Goal: Task Accomplishment & Management: Use online tool/utility

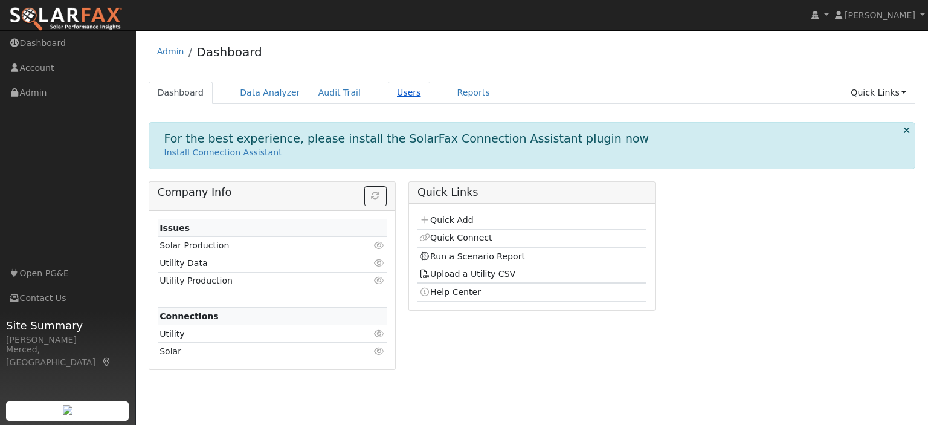
click at [388, 94] on link "Users" at bounding box center [409, 93] width 42 height 22
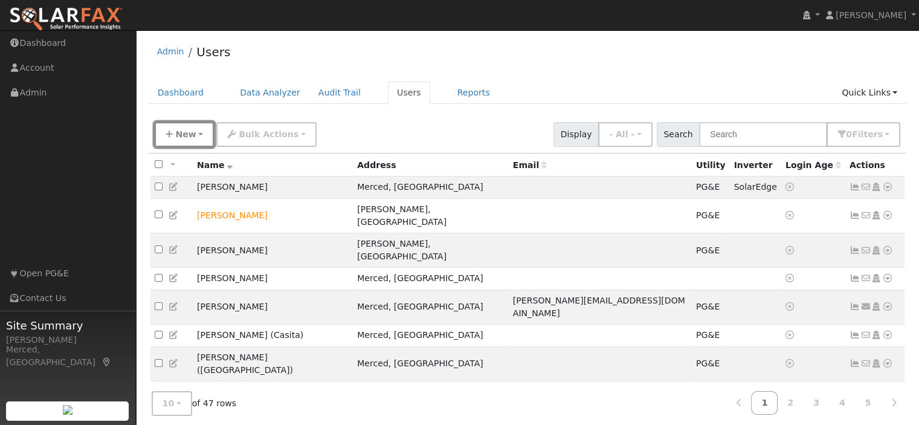
click at [193, 135] on button "New" at bounding box center [185, 134] width 60 height 25
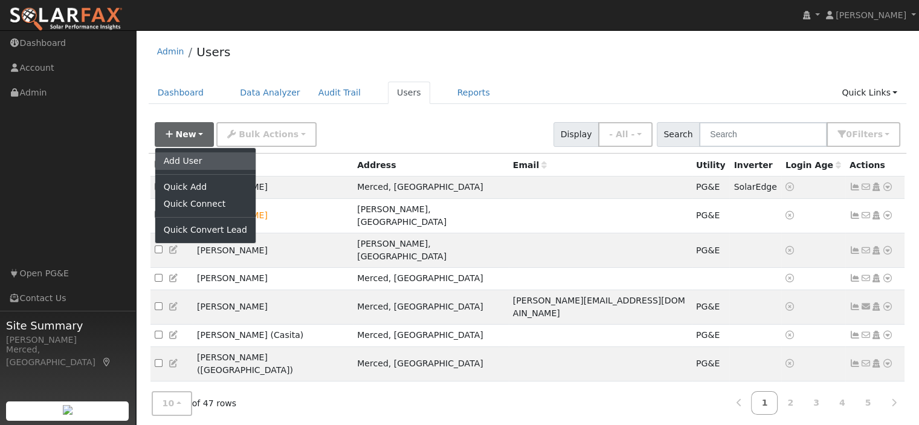
click at [193, 161] on link "Add User" at bounding box center [205, 160] width 100 height 17
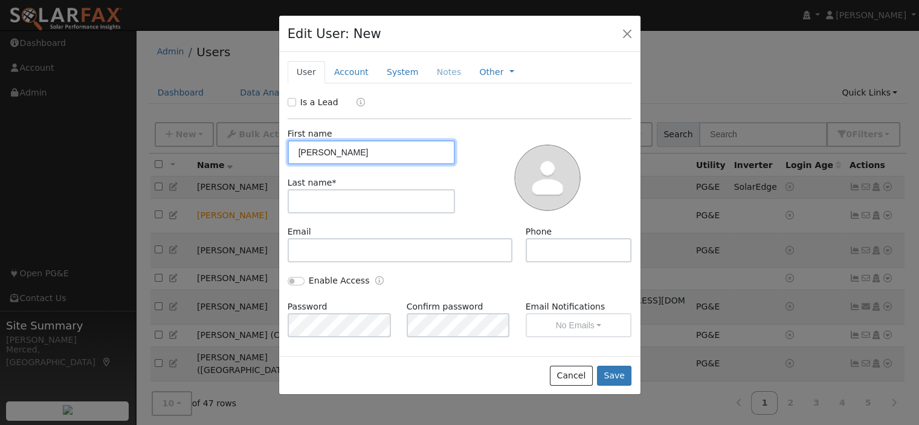
type input "Tom"
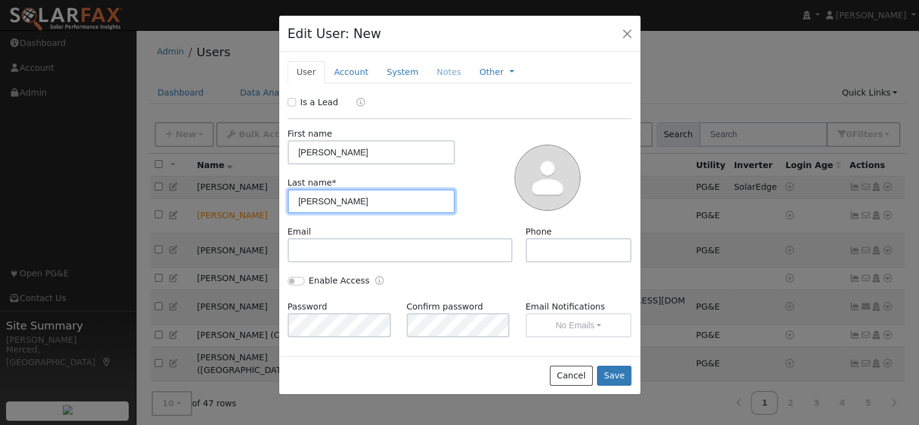
type input "Jones"
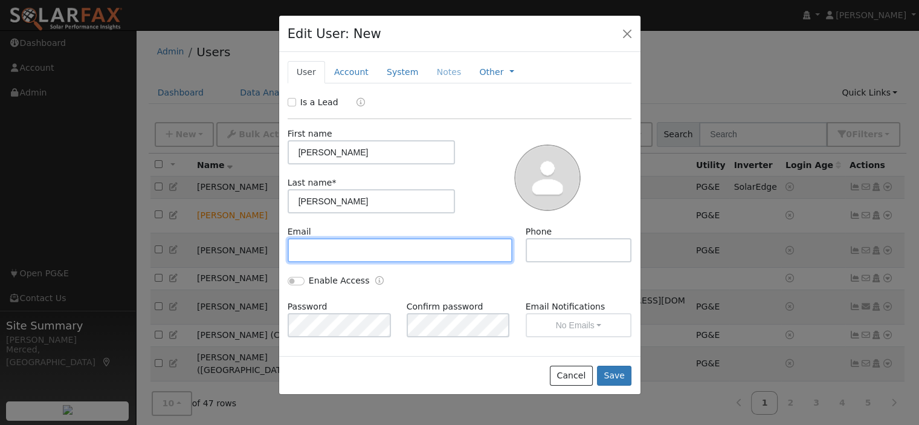
paste input "[EMAIL_ADDRESS][DOMAIN_NAME]"
type input "[EMAIL_ADDRESS][DOMAIN_NAME]"
drag, startPoint x: 399, startPoint y: 250, endPoint x: 223, endPoint y: 245, distance: 175.9
click at [0, 0] on div "Edit User: New Select an Ac... New Account Nickname Cancel Create Are you sure …" at bounding box center [0, 0] width 0 height 0
paste input "tjonesdw7@gmail.com"
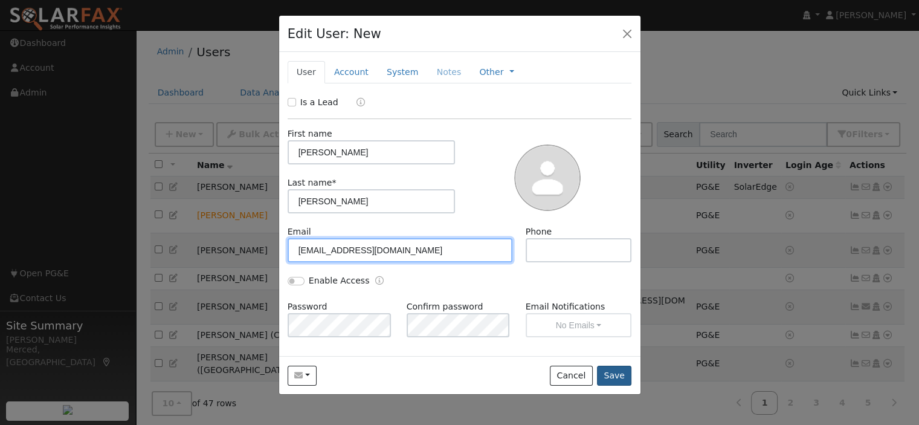
type input "tjonesdw7@gmail.com"
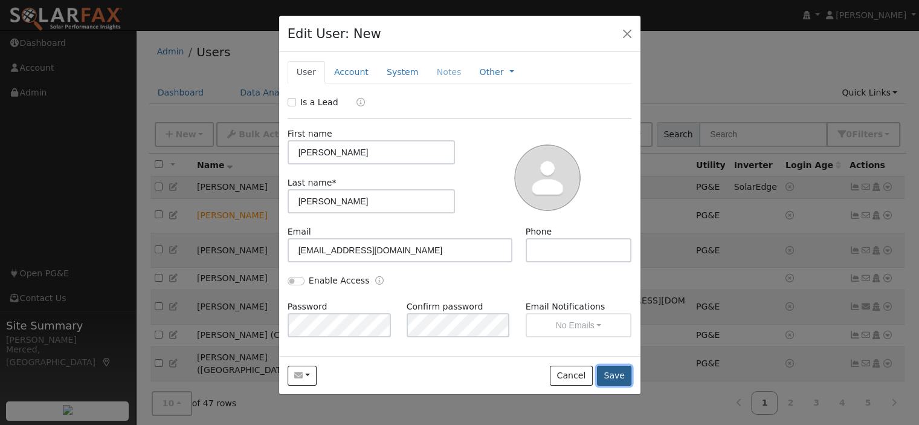
click at [617, 376] on button "Save" at bounding box center [614, 375] width 35 height 21
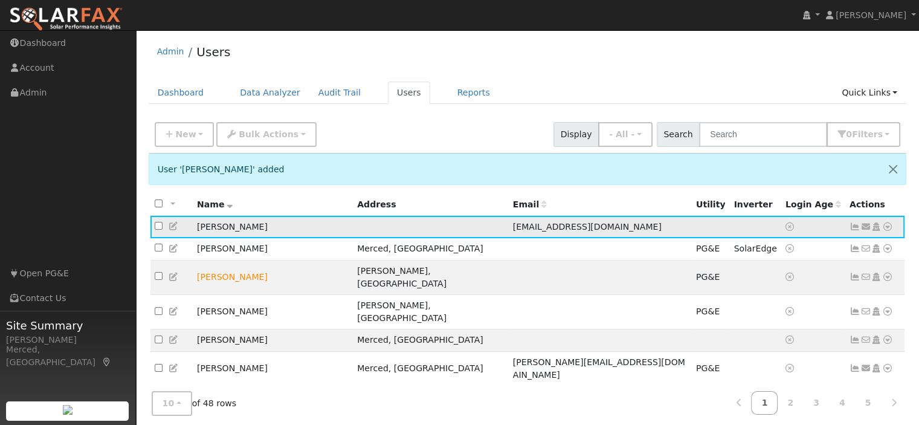
click at [854, 225] on icon at bounding box center [854, 226] width 11 height 8
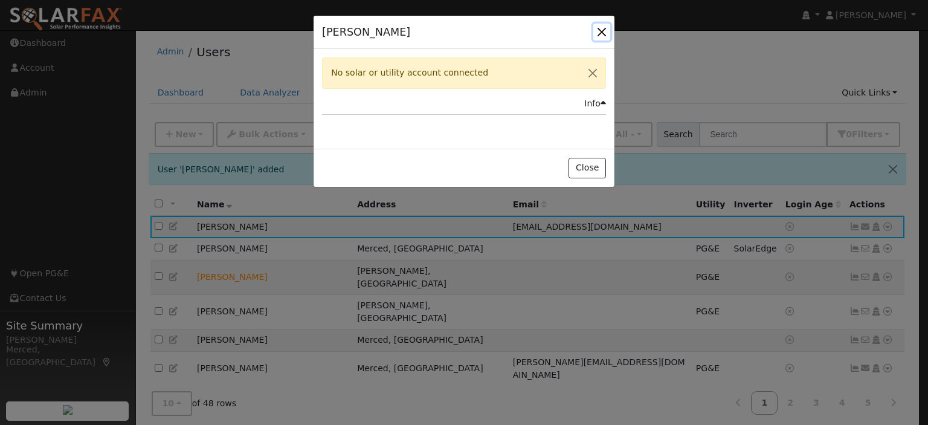
click at [602, 28] on button "button" at bounding box center [601, 32] width 17 height 17
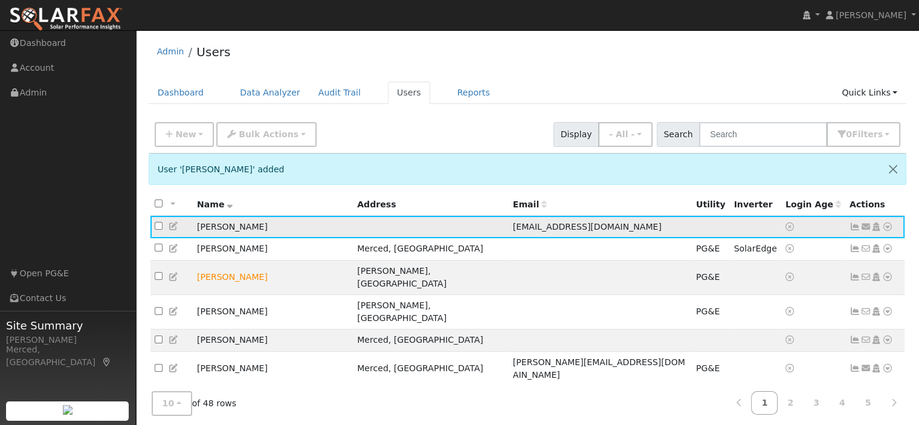
click at [852, 227] on icon at bounding box center [854, 226] width 11 height 8
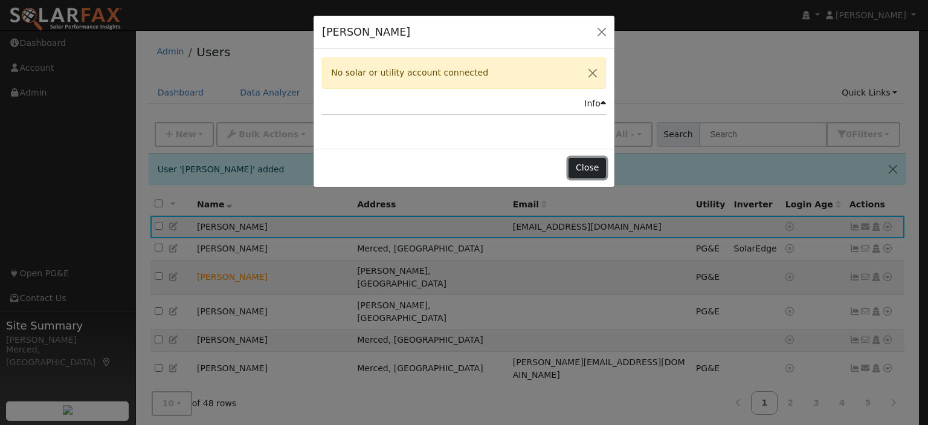
click at [594, 166] on button "Close" at bounding box center [586, 168] width 37 height 21
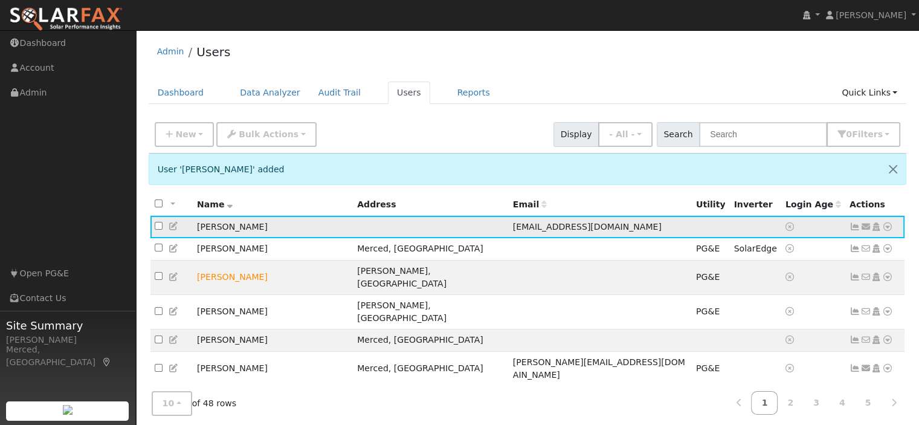
click at [210, 225] on td "[PERSON_NAME]" at bounding box center [273, 227] width 160 height 22
click at [213, 228] on td "[PERSON_NAME]" at bounding box center [273, 227] width 160 height 22
click at [186, 85] on link "Dashboard" at bounding box center [181, 93] width 65 height 22
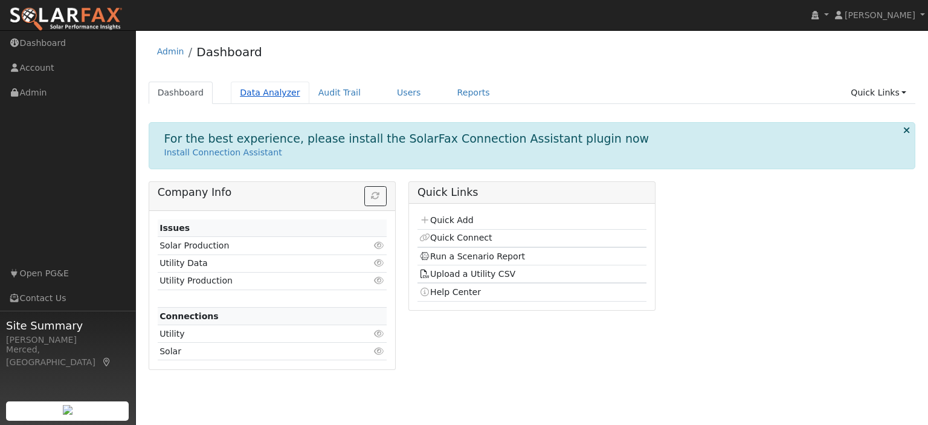
click at [268, 88] on link "Data Analyzer" at bounding box center [270, 93] width 79 height 22
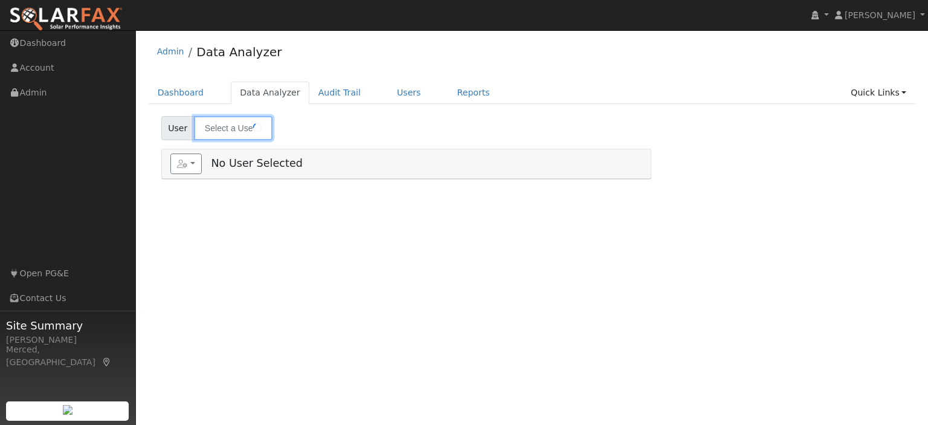
type input "Rosemary Duran (Pool/Well)"
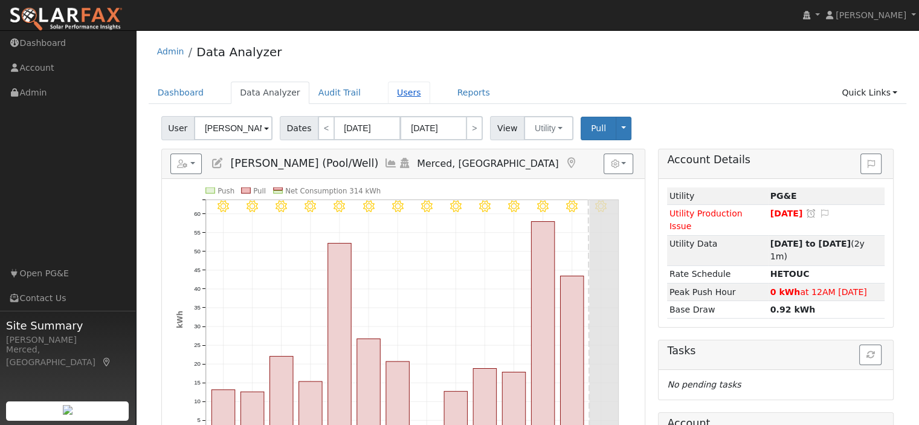
click at [396, 96] on link "Users" at bounding box center [409, 93] width 42 height 22
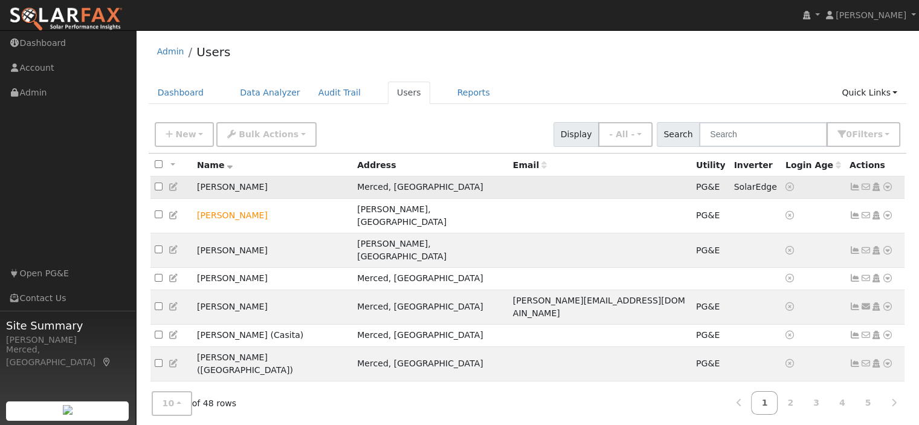
click at [887, 185] on icon at bounding box center [887, 186] width 11 height 8
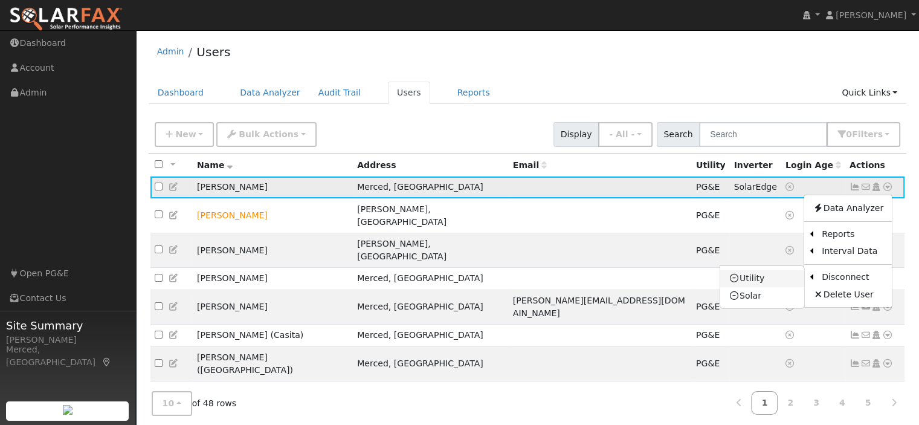
click at [768, 278] on link "Utility" at bounding box center [762, 278] width 84 height 17
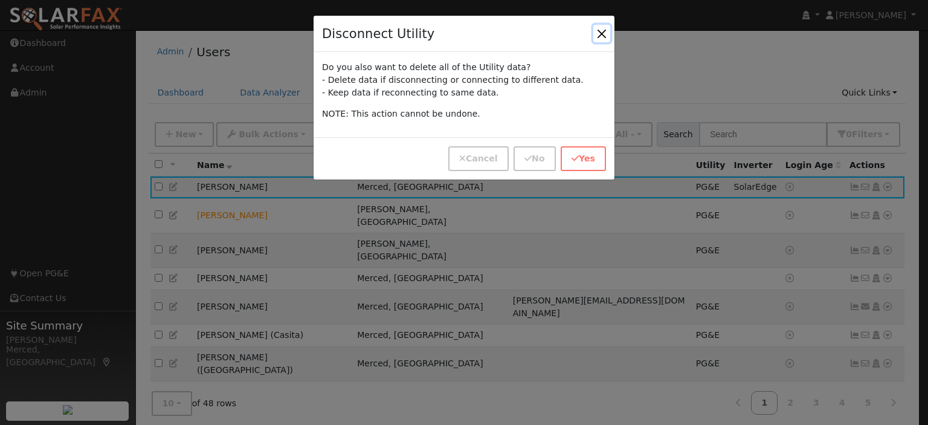
click at [597, 33] on button "button" at bounding box center [601, 33] width 17 height 17
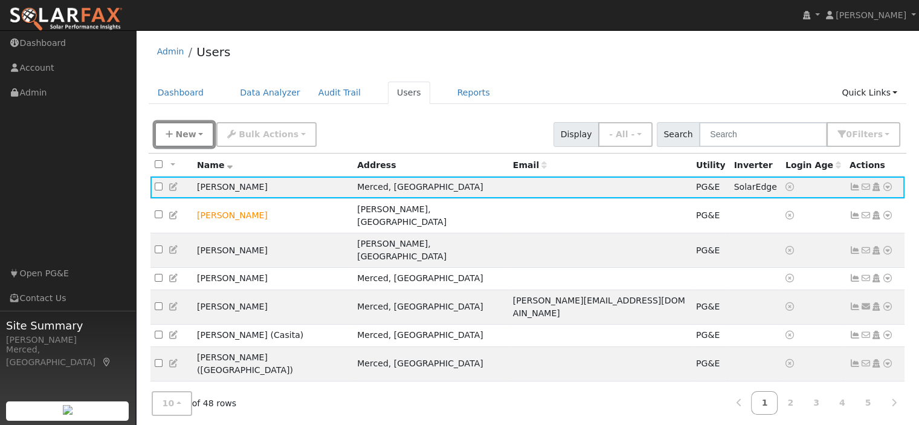
click at [196, 133] on button "New" at bounding box center [185, 134] width 60 height 25
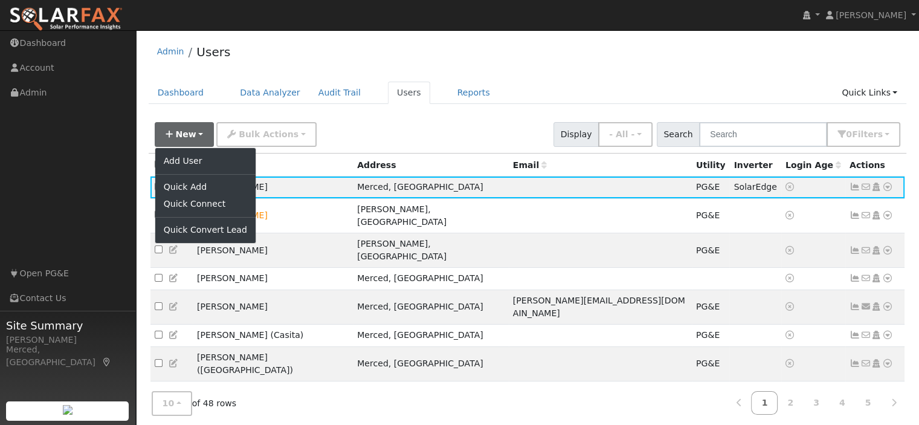
click at [379, 136] on div "New Add User Quick Add Quick Connect Quick Convert Lead Bulk Actions Send Email…" at bounding box center [527, 132] width 750 height 29
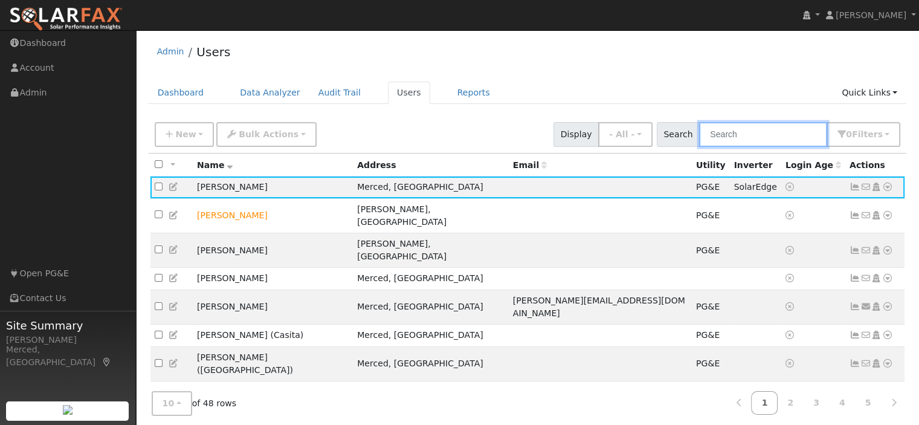
click at [772, 132] on input "text" at bounding box center [763, 134] width 128 height 25
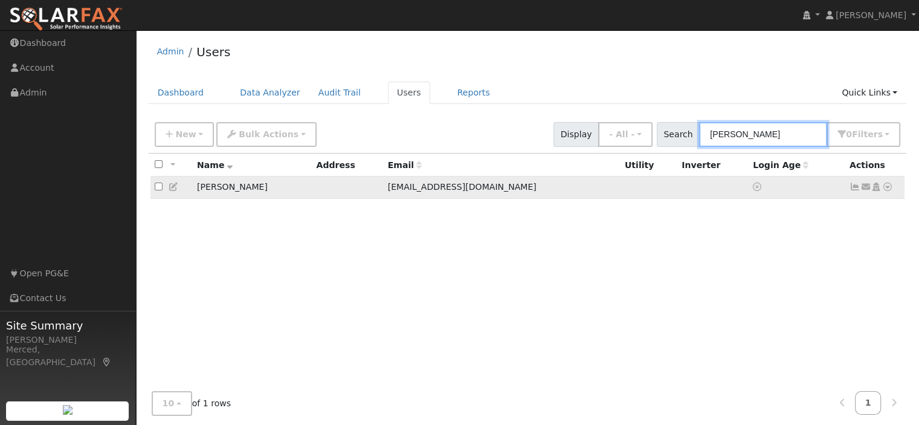
type input "tom"
click at [886, 184] on icon at bounding box center [887, 186] width 11 height 8
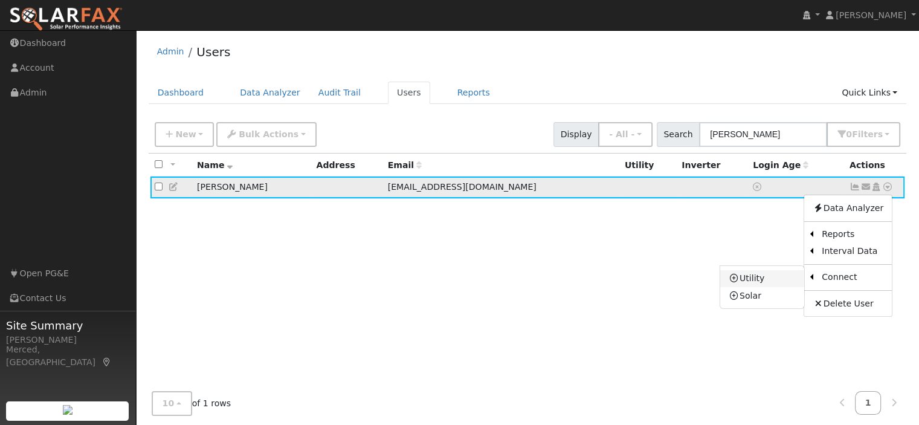
click at [784, 271] on link "Utility" at bounding box center [762, 278] width 84 height 17
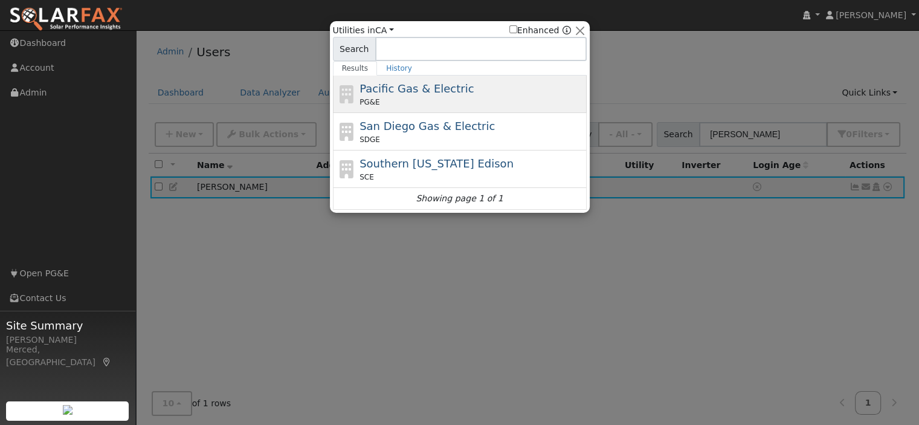
click at [420, 94] on span "Pacific Gas & Electric" at bounding box center [416, 88] width 114 height 13
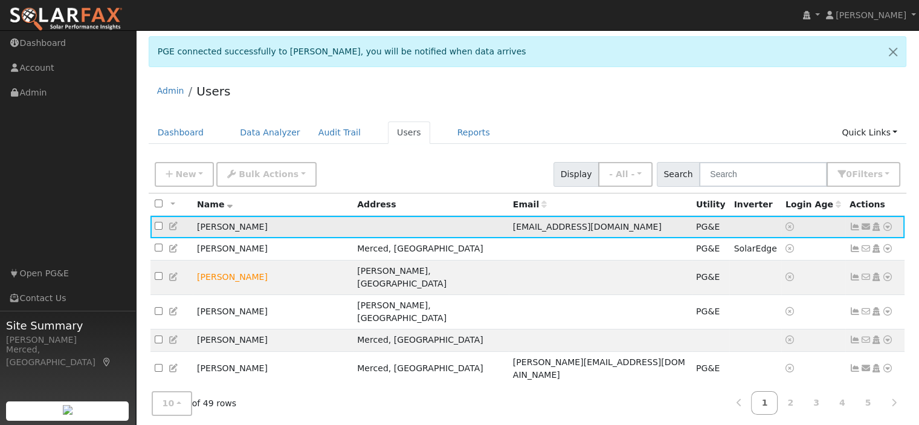
click at [852, 227] on icon at bounding box center [854, 226] width 11 height 8
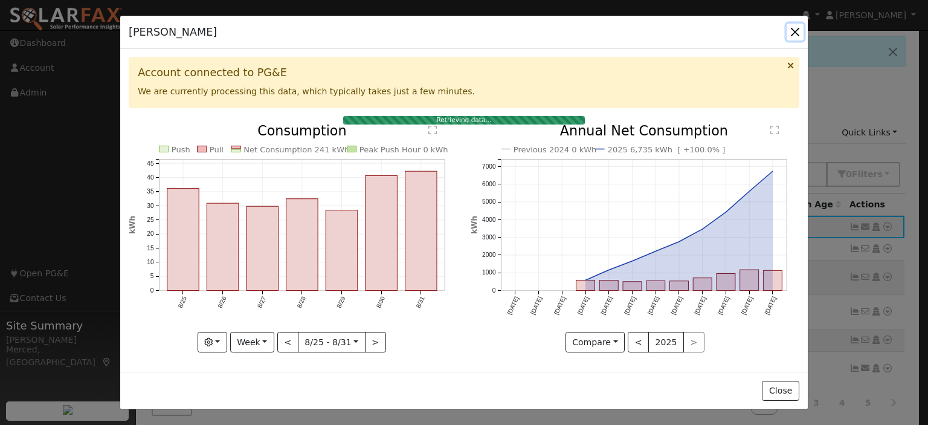
click at [791, 31] on button "button" at bounding box center [795, 32] width 17 height 17
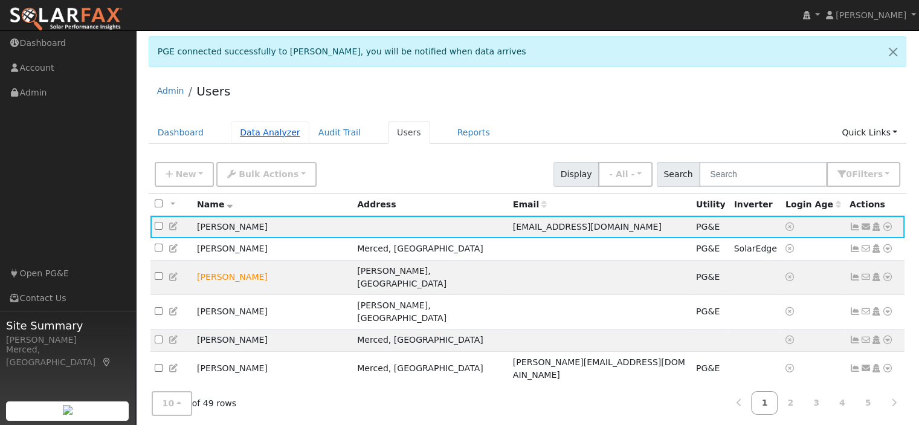
click at [269, 135] on link "Data Analyzer" at bounding box center [270, 132] width 79 height 22
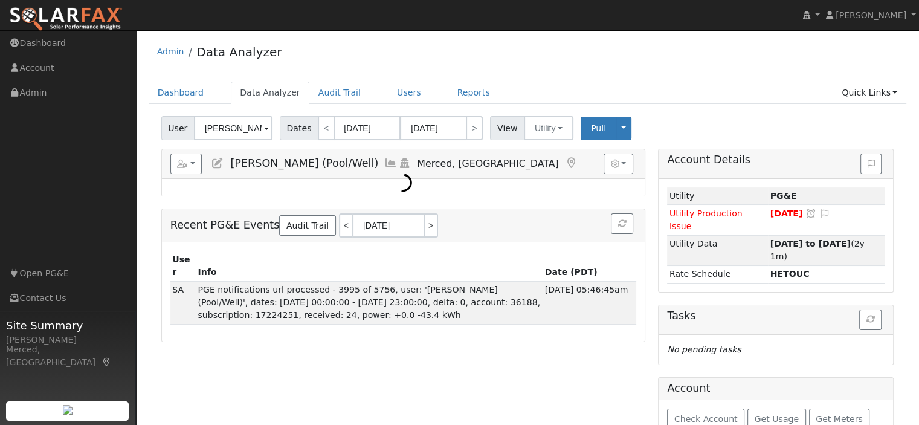
click at [264, 125] on span at bounding box center [266, 129] width 5 height 14
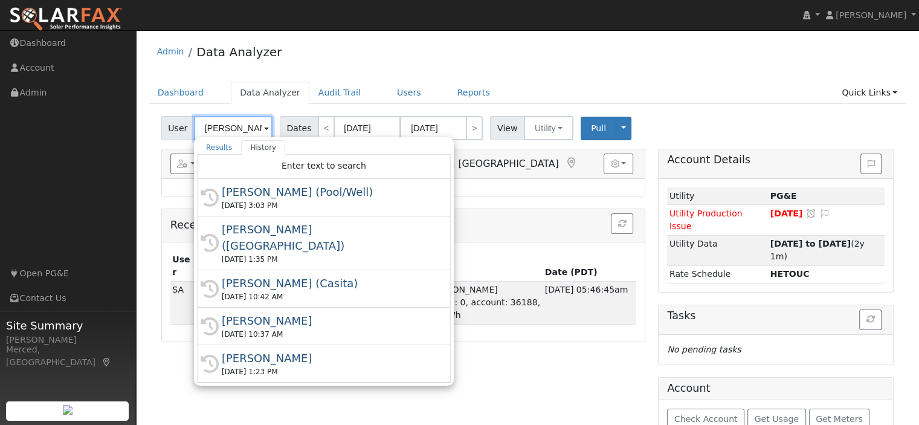
scroll to position [0, 51]
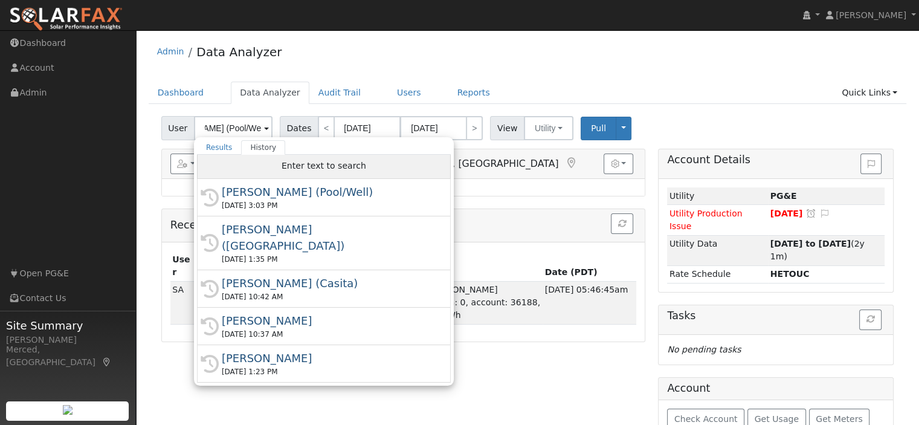
click at [261, 164] on div "Enter text to search" at bounding box center [324, 167] width 254 height 24
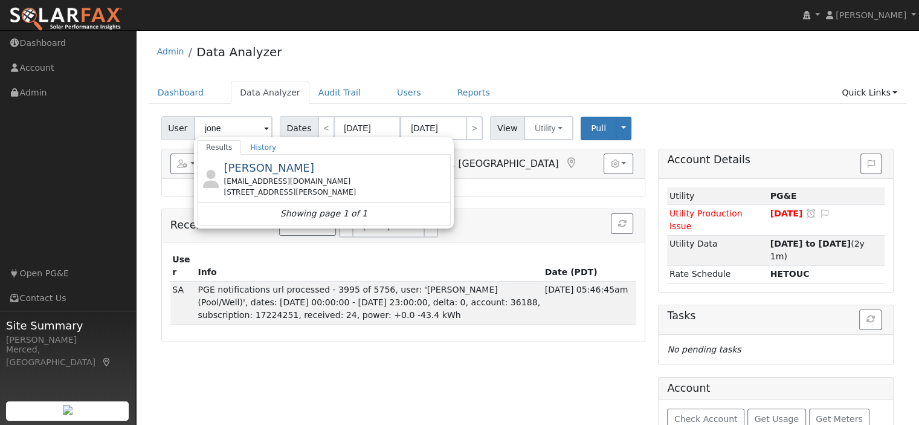
click at [0, 0] on div at bounding box center [0, 0] width 0 height 0
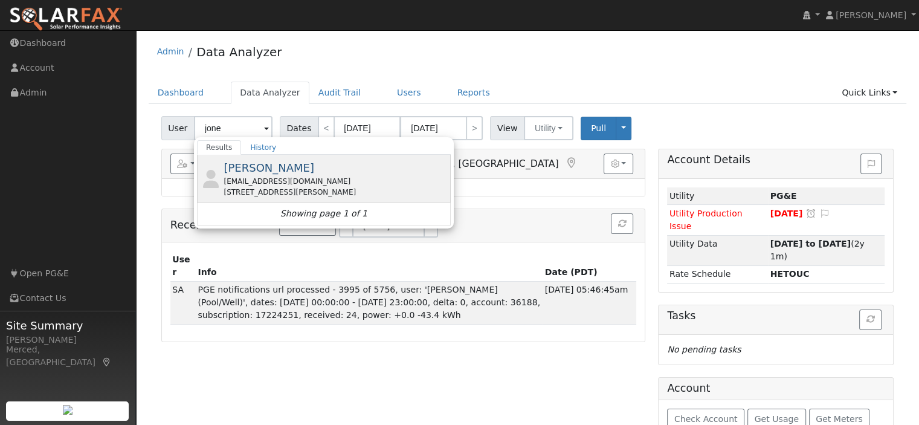
click at [277, 176] on div "[EMAIL_ADDRESS][DOMAIN_NAME]" at bounding box center [336, 181] width 224 height 11
type input "[PERSON_NAME]"
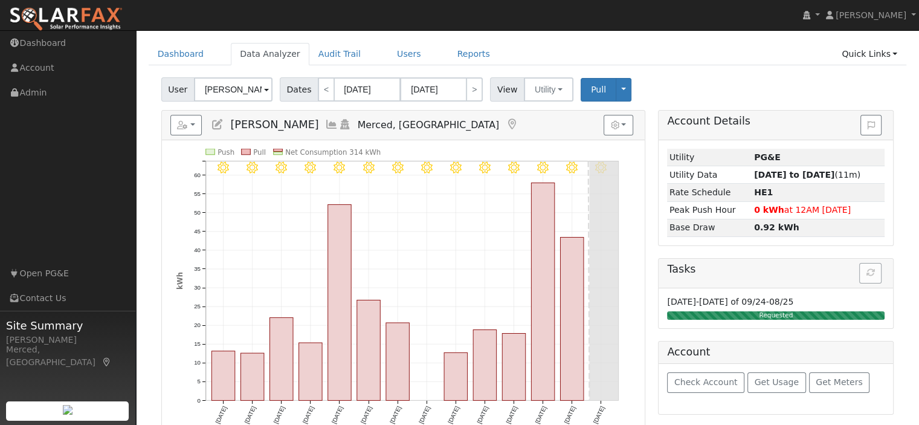
scroll to position [60, 0]
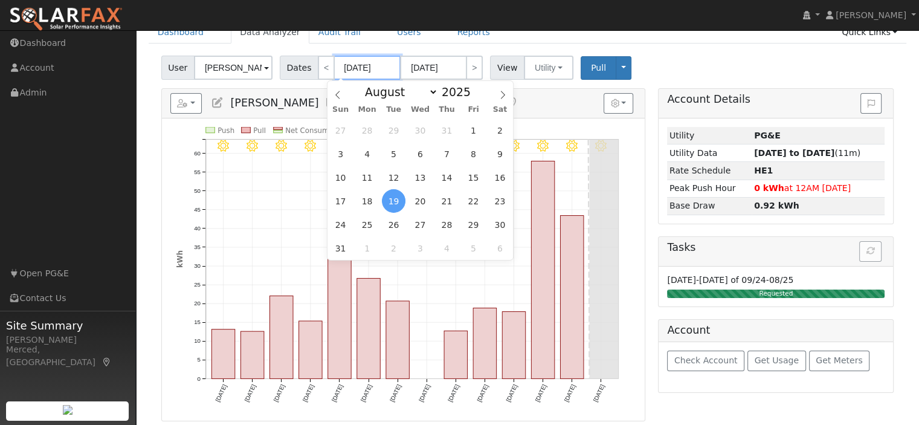
click at [362, 66] on input "[DATE]" at bounding box center [367, 68] width 66 height 24
click at [473, 94] on span at bounding box center [477, 95] width 8 height 7
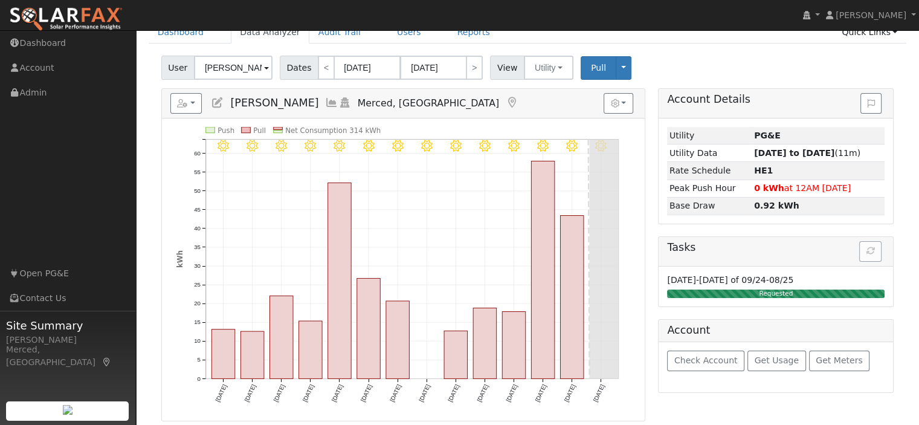
click at [534, 100] on h5 "Reports Scenario Health Check Energy Audit Account Timeline User Audit Trail In…" at bounding box center [403, 103] width 466 height 21
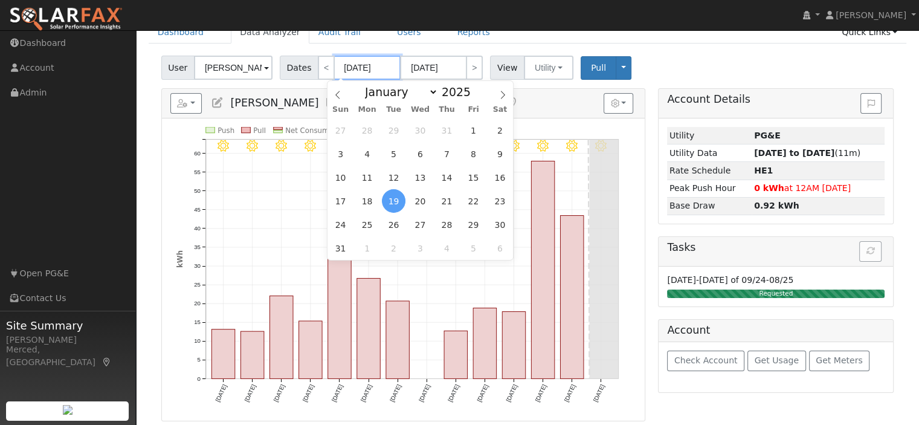
click at [386, 71] on input "[DATE]" at bounding box center [367, 68] width 66 height 24
click at [473, 98] on span at bounding box center [477, 95] width 8 height 7
type input "2024"
click at [440, 133] on span "1" at bounding box center [447, 130] width 24 height 24
type input "[DATE]"
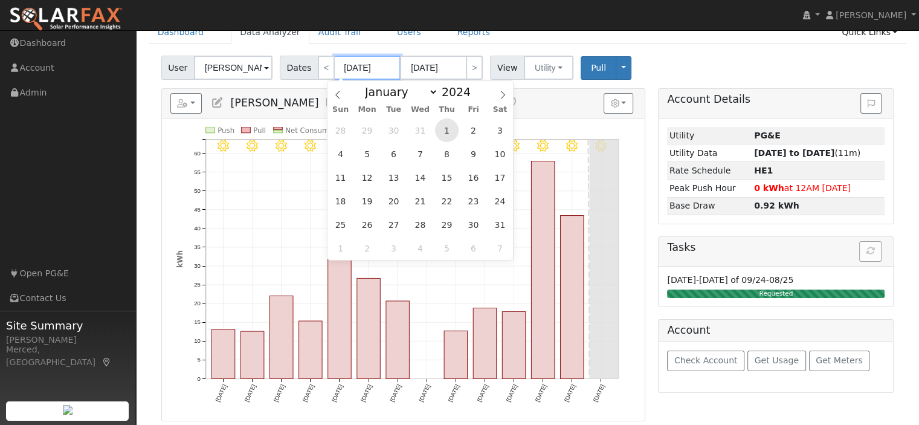
type input "[DATE]"
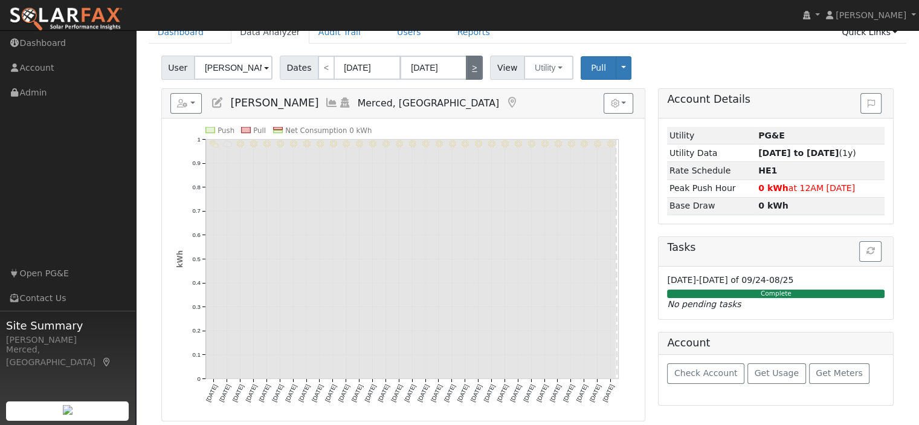
click at [466, 71] on link ">" at bounding box center [474, 68] width 17 height 24
type input "09/01/2024"
type input "09/30/2024"
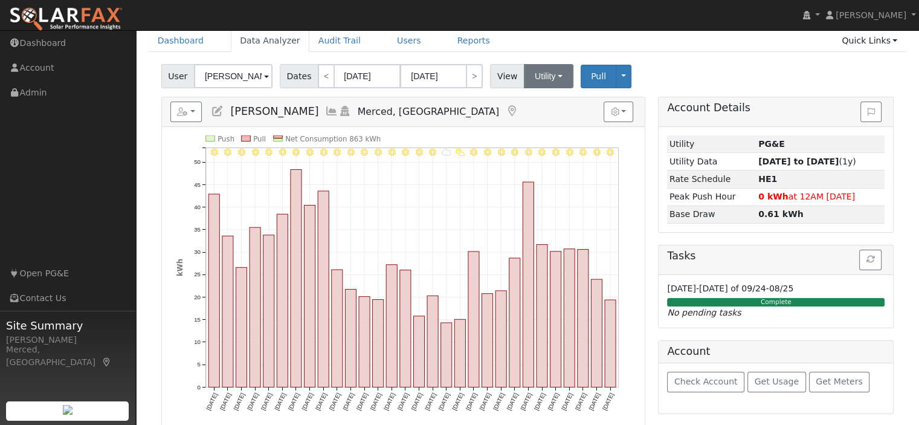
scroll to position [0, 0]
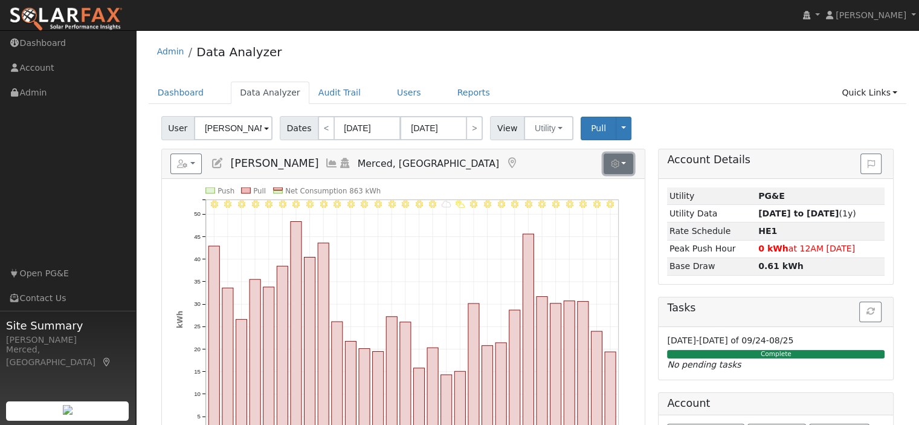
click at [630, 164] on button "button" at bounding box center [618, 163] width 30 height 21
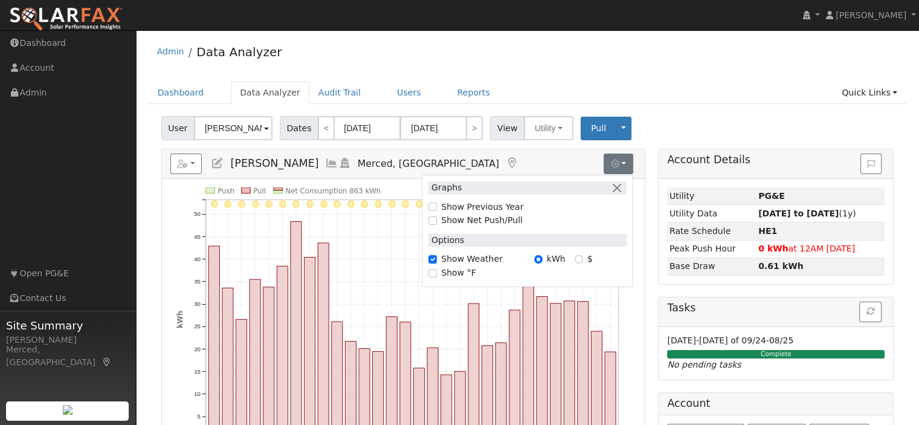
click at [653, 120] on div "User Tom Jones Account Default Account Default Account 1212 Billie Ct, Merced, …" at bounding box center [527, 126] width 737 height 28
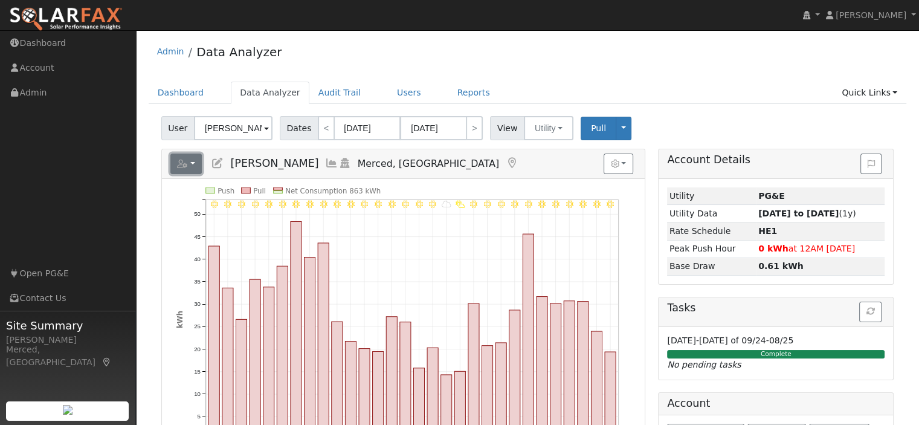
click at [200, 163] on button "button" at bounding box center [186, 163] width 32 height 21
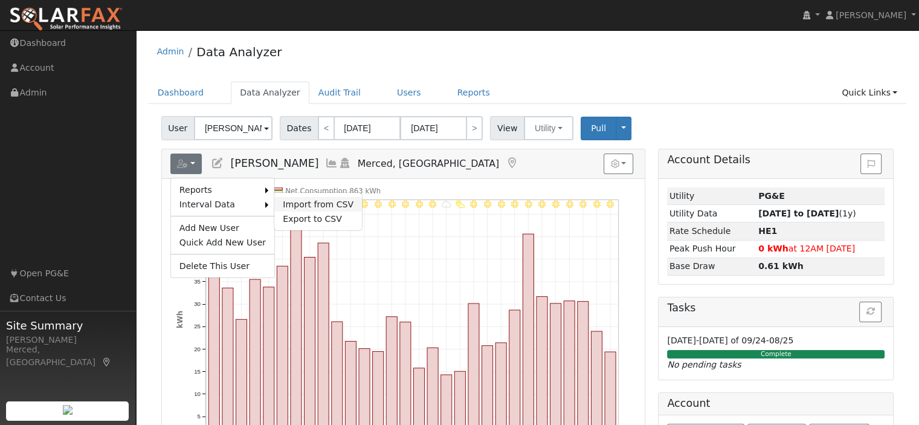
click at [285, 204] on link "Import from CSV" at bounding box center [318, 204] width 88 height 14
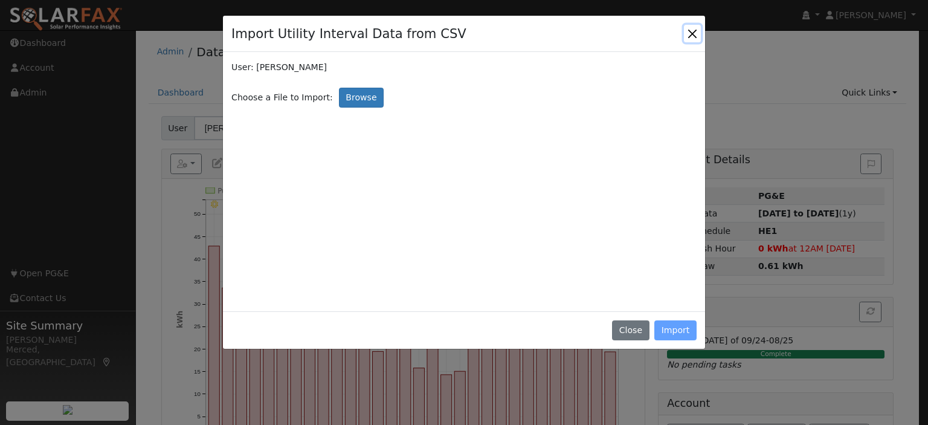
click at [691, 35] on button "Close" at bounding box center [692, 33] width 17 height 17
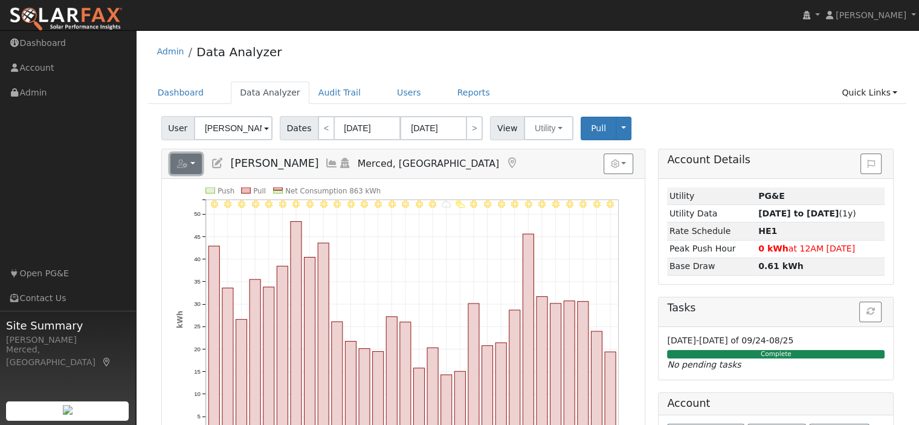
click at [190, 163] on button "button" at bounding box center [186, 163] width 32 height 21
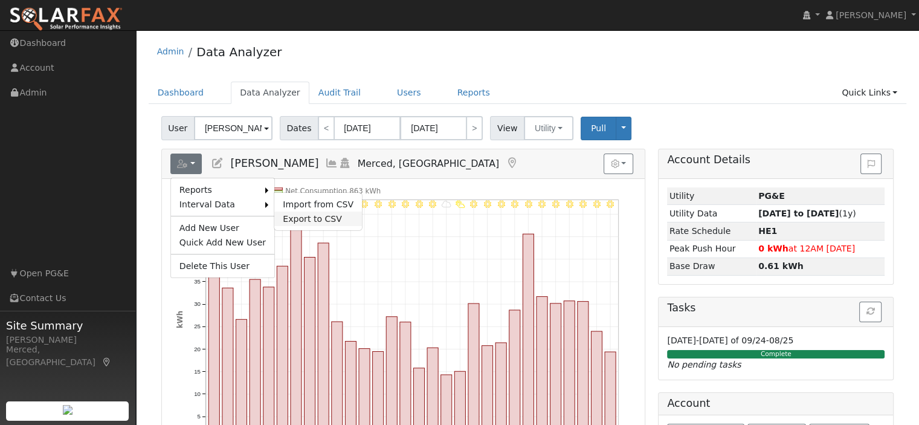
click at [288, 213] on link "Export to CSV" at bounding box center [318, 218] width 88 height 14
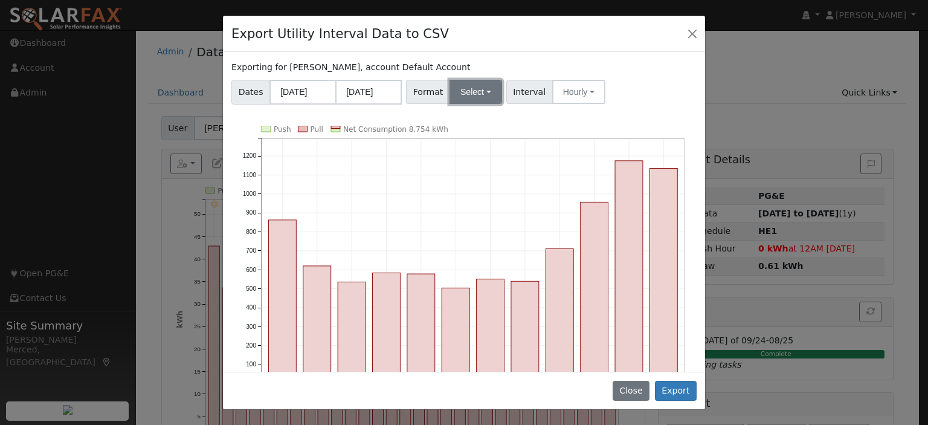
click at [481, 93] on button "Select" at bounding box center [475, 92] width 53 height 24
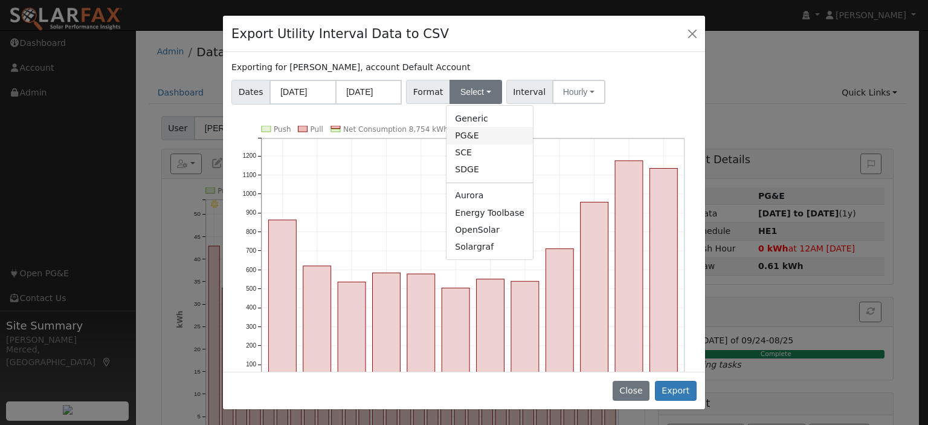
click at [481, 135] on link "PG&E" at bounding box center [489, 135] width 86 height 17
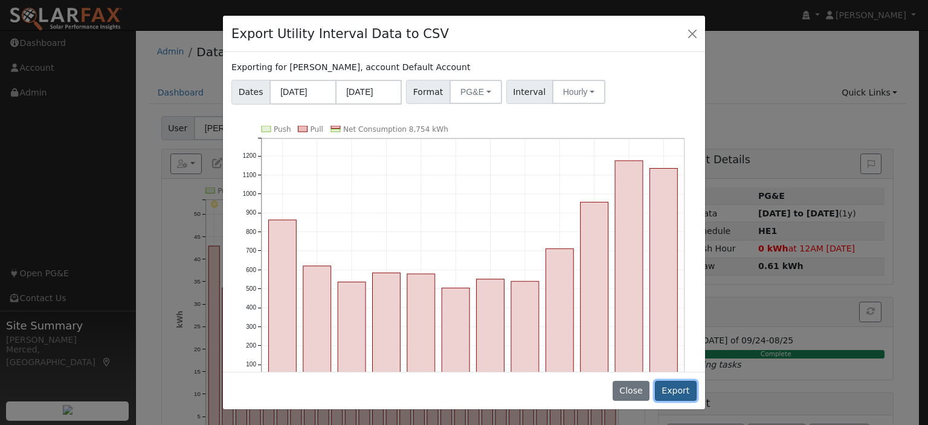
click at [686, 394] on button "Export" at bounding box center [676, 391] width 42 height 21
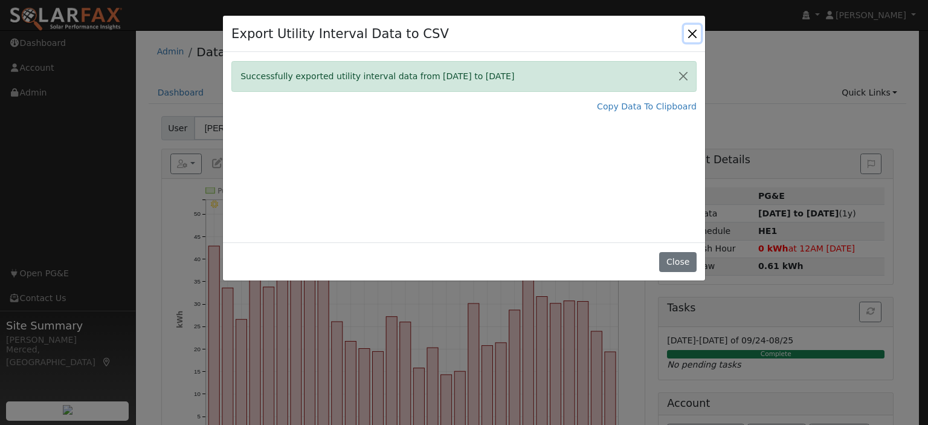
click at [694, 33] on button "Close" at bounding box center [692, 33] width 17 height 17
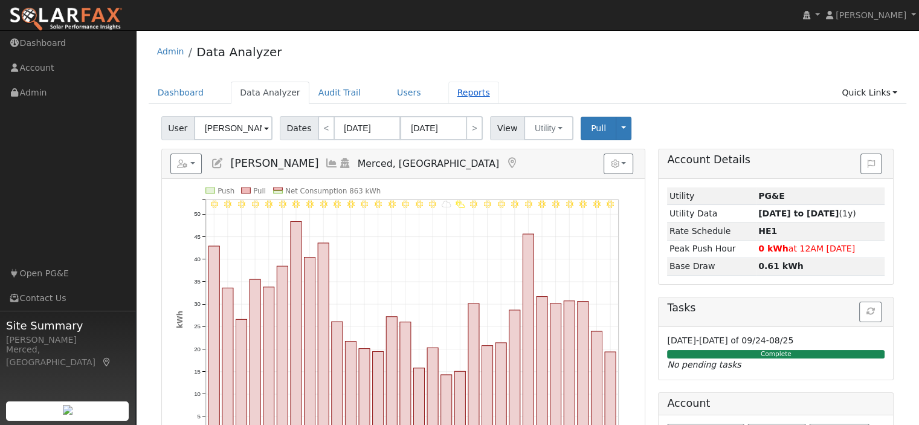
click at [452, 88] on link "Reports" at bounding box center [473, 93] width 51 height 22
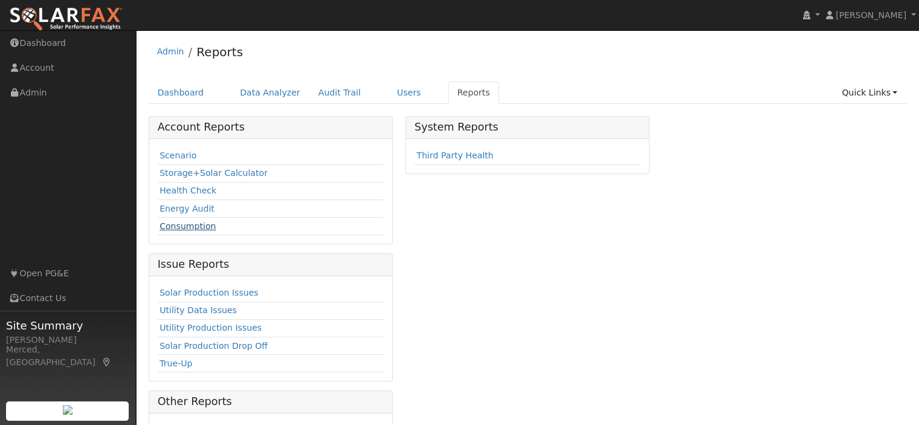
click at [204, 227] on link "Consumption" at bounding box center [187, 226] width 56 height 10
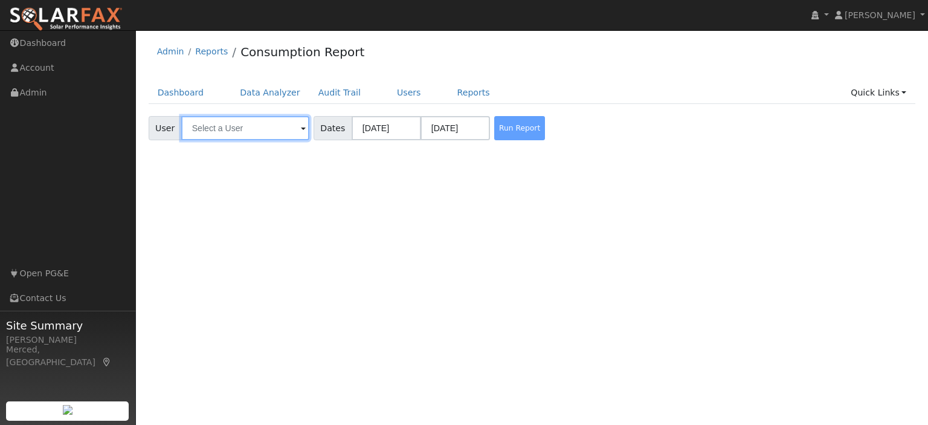
click at [285, 125] on input "text" at bounding box center [245, 128] width 128 height 24
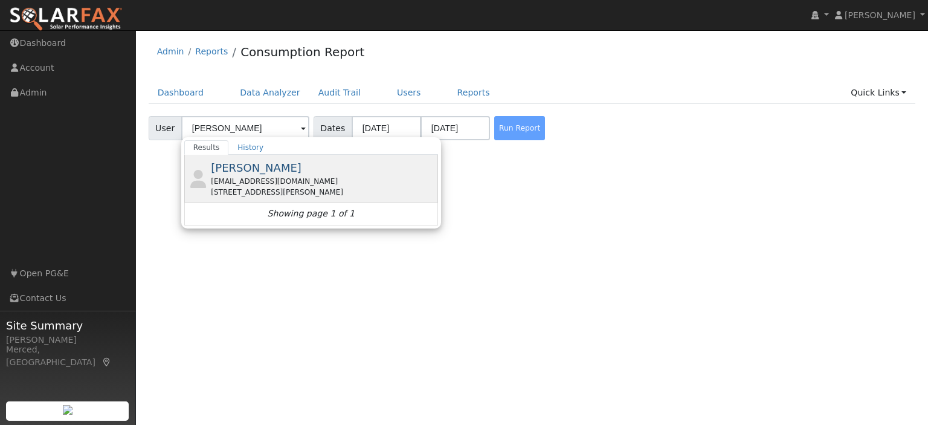
click at [292, 176] on div "[PERSON_NAME] [EMAIL_ADDRESS][DOMAIN_NAME] [STREET_ADDRESS][PERSON_NAME] Showin…" at bounding box center [311, 190] width 254 height 70
click at [307, 169] on div "[PERSON_NAME] [EMAIL_ADDRESS][DOMAIN_NAME] [STREET_ADDRESS][PERSON_NAME]" at bounding box center [323, 178] width 224 height 38
type input "[PERSON_NAME]"
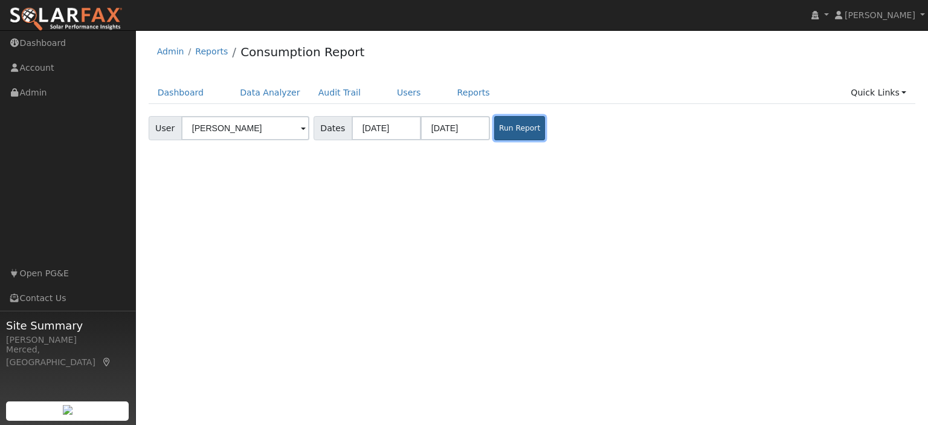
click at [517, 130] on button "Run Report" at bounding box center [519, 128] width 51 height 24
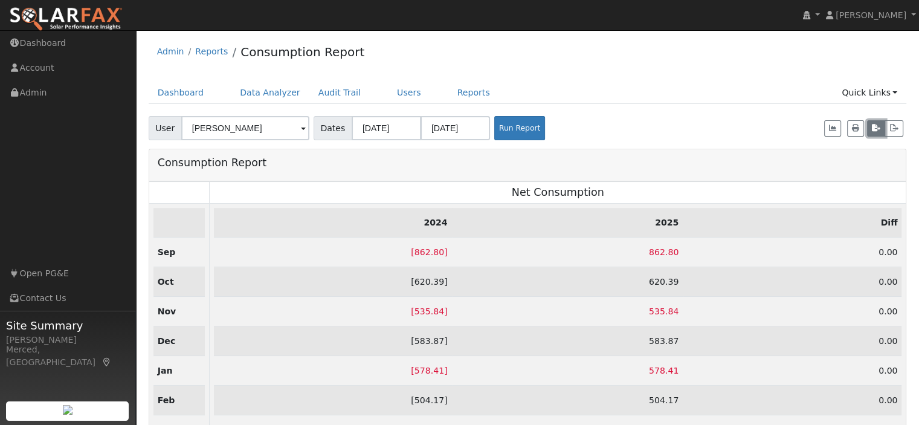
click at [878, 130] on icon "button" at bounding box center [876, 127] width 8 height 7
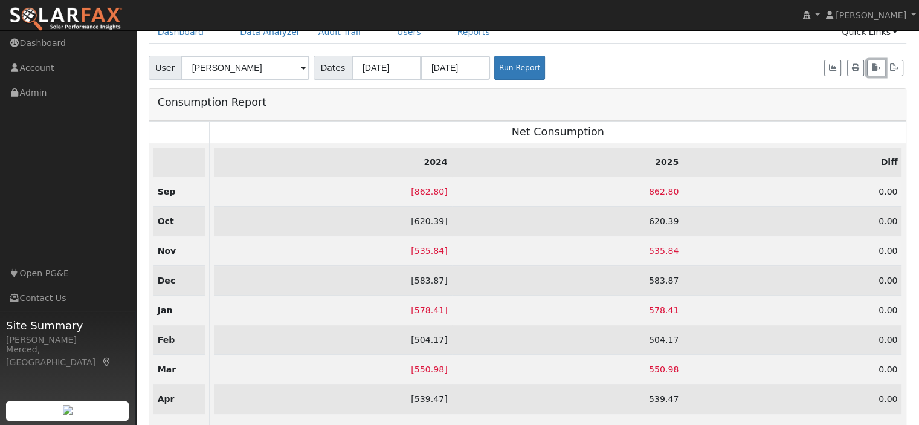
scroll to position [121, 0]
